Goal: Task Accomplishment & Management: Use online tool/utility

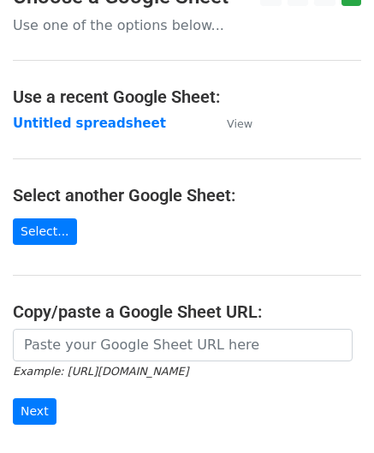
scroll to position [86, 0]
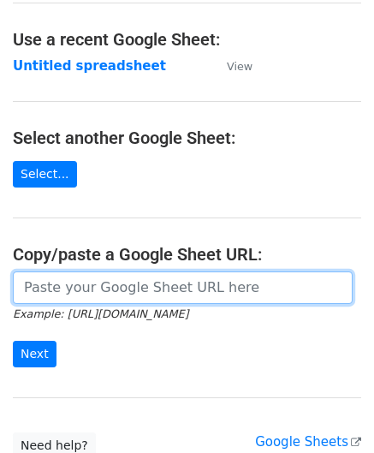
drag, startPoint x: 100, startPoint y: 278, endPoint x: 100, endPoint y: 268, distance: 10.3
click at [101, 278] on input "url" at bounding box center [183, 287] width 340 height 33
paste input "[URL][DOMAIN_NAME]"
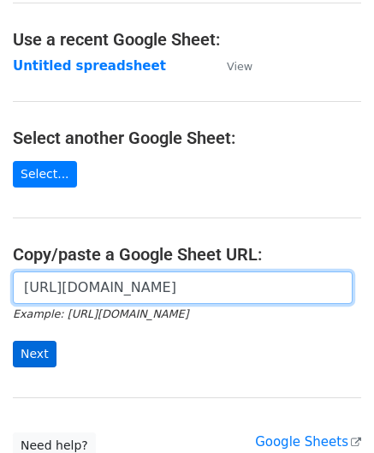
type input "[URL][DOMAIN_NAME]"
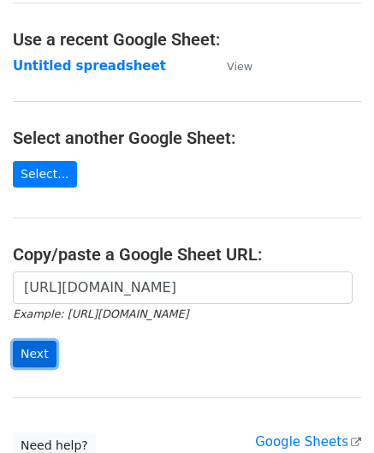
click at [34, 350] on input "Next" at bounding box center [35, 354] width 44 height 27
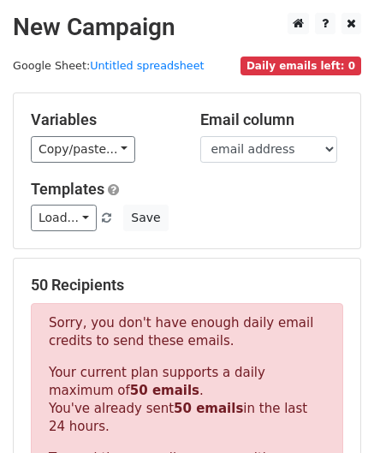
scroll to position [578, 0]
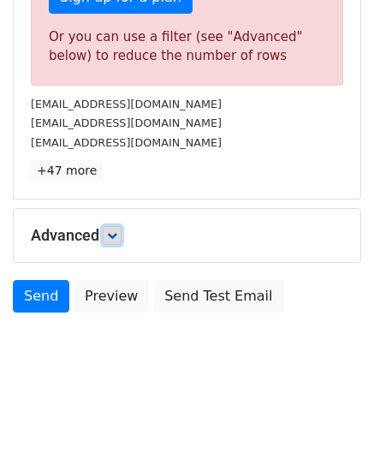
click at [116, 232] on icon at bounding box center [112, 235] width 10 height 10
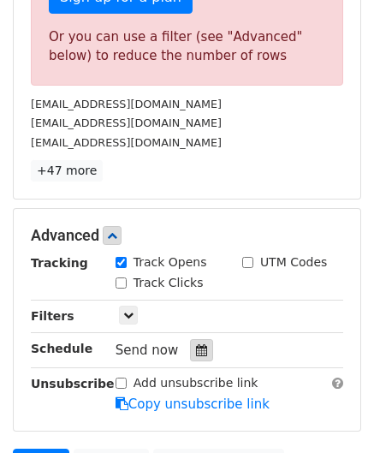
click at [198, 344] on icon at bounding box center [201, 350] width 11 height 12
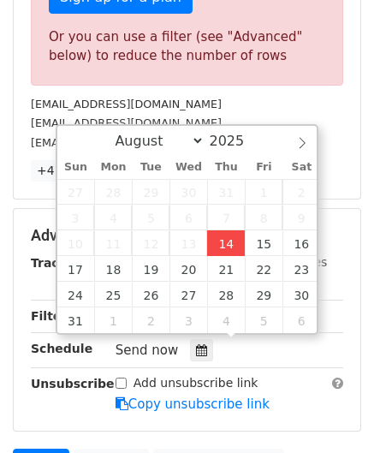
type input "[DATE] 12:00"
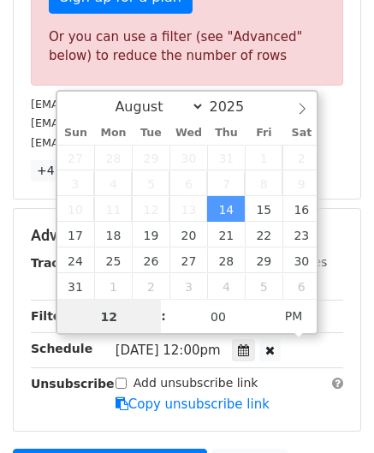
paste input "8"
type input "8"
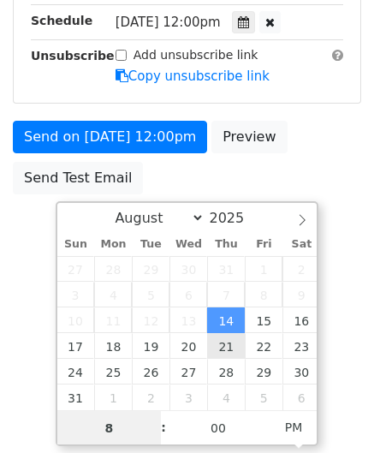
scroll to position [466, 0]
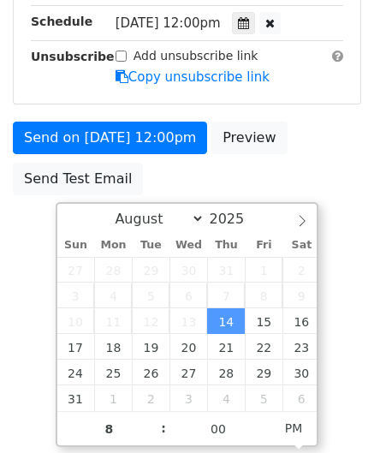
type input "[DATE] 20:00"
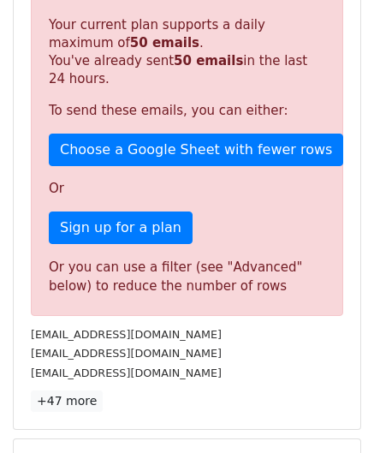
scroll to position [785, 0]
